Goal: Task Accomplishment & Management: Manage account settings

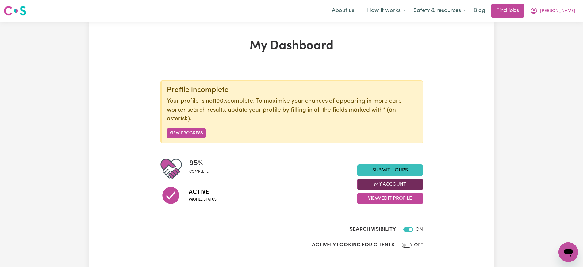
click at [370, 179] on button "My Account" at bounding box center [390, 184] width 66 height 12
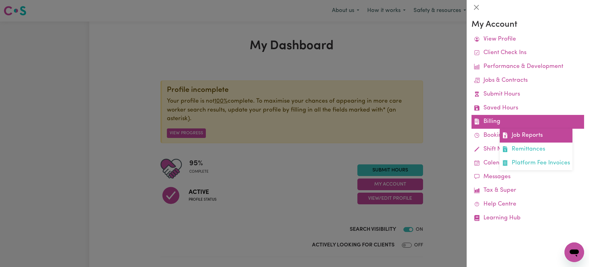
click at [506, 132] on span at bounding box center [505, 135] width 6 height 9
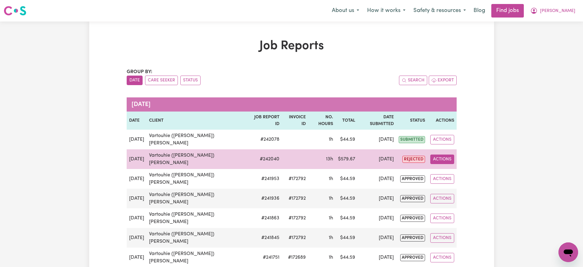
drag, startPoint x: 449, startPoint y: 142, endPoint x: 449, endPoint y: 147, distance: 4.3
click at [449, 154] on button "Actions" at bounding box center [442, 159] width 24 height 10
click at [449, 167] on link "View Job Report" at bounding box center [459, 173] width 52 height 12
select select "pm"
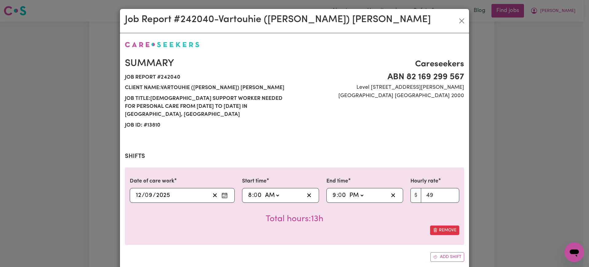
select select "49-Weekday"
click at [269, 190] on select "AM PM" at bounding box center [271, 194] width 17 height 9
click at [355, 190] on select "AM PM" at bounding box center [356, 194] width 17 height 9
select select "am"
click at [348, 190] on select "AM PM" at bounding box center [356, 194] width 17 height 9
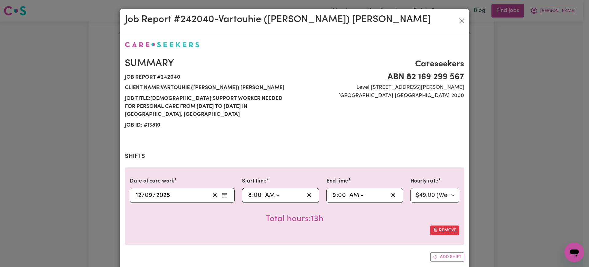
type input "09:00"
drag, startPoint x: 308, startPoint y: 229, endPoint x: 316, endPoint y: 223, distance: 9.6
click at [308, 230] on div "Date of care work [DATE] 12 / 0 9 / 2025 Start time 08:00 8 : 0 0 AM PM End tim…" at bounding box center [294, 205] width 339 height 77
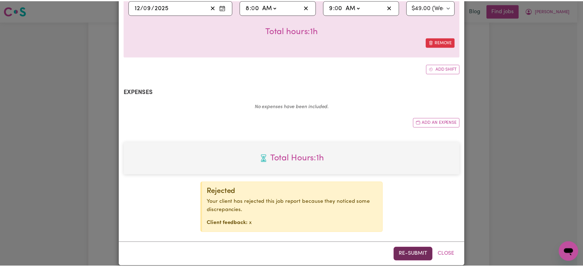
scroll to position [188, 0]
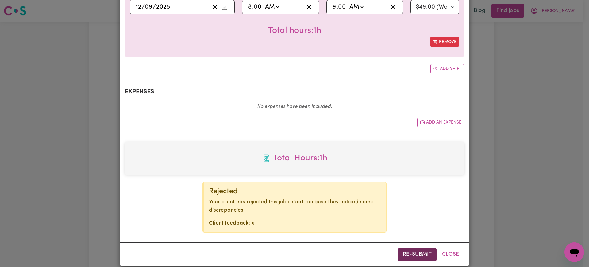
click at [403, 247] on button "Re-submit" at bounding box center [417, 253] width 39 height 13
drag, startPoint x: 549, startPoint y: 103, endPoint x: 552, endPoint y: 96, distance: 8.3
click at [550, 103] on div "Job Report # 242040 - [GEOGRAPHIC_DATA] ([PERSON_NAME]) [PERSON_NAME] Summary J…" at bounding box center [294, 133] width 589 height 267
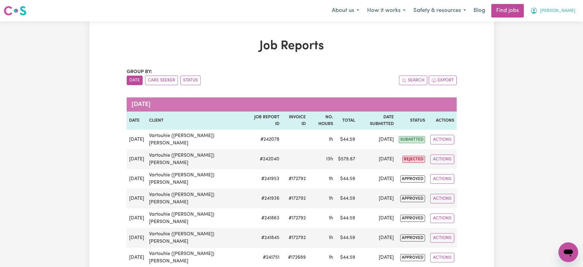
click at [538, 12] on icon "My Account" at bounding box center [533, 10] width 7 height 7
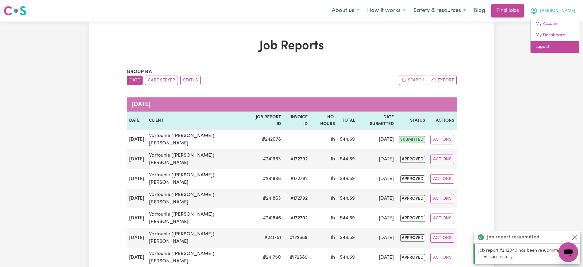
click at [546, 50] on link "Logout" at bounding box center [555, 47] width 48 height 12
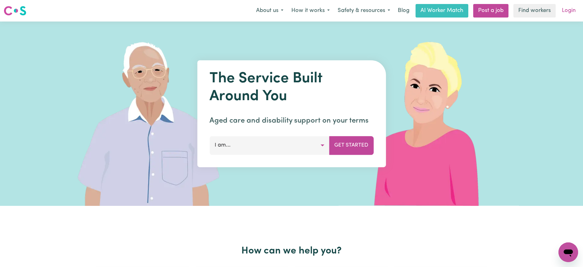
click at [568, 11] on link "Login" at bounding box center [568, 10] width 21 height 13
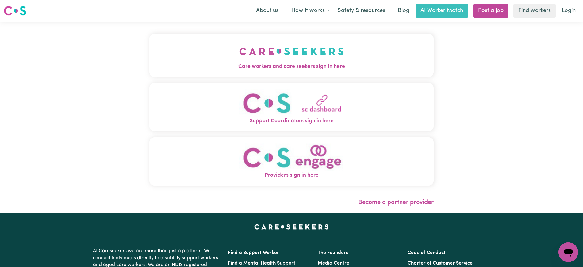
click at [306, 59] on button "Care workers and care seekers sign in here" at bounding box center [291, 55] width 284 height 43
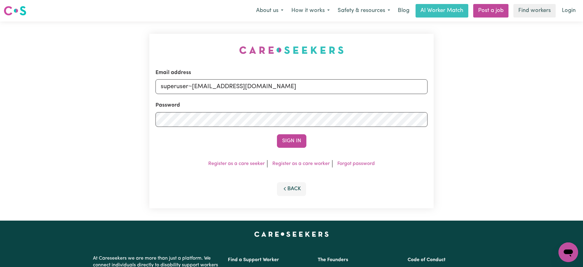
click at [163, 56] on div "Email address superuser~[EMAIL_ADDRESS][DOMAIN_NAME] Password Sign In Register …" at bounding box center [292, 120] width 292 height 199
drag, startPoint x: 192, startPoint y: 89, endPoint x: 423, endPoint y: 87, distance: 231.6
click at [425, 90] on input "superuser~[EMAIL_ADDRESS][DOMAIN_NAME]" at bounding box center [292, 86] width 272 height 15
type input "[EMAIL_ADDRESS][DOMAIN_NAME]"
click at [294, 137] on button "Sign In" at bounding box center [291, 140] width 29 height 13
